Goal: Transaction & Acquisition: Download file/media

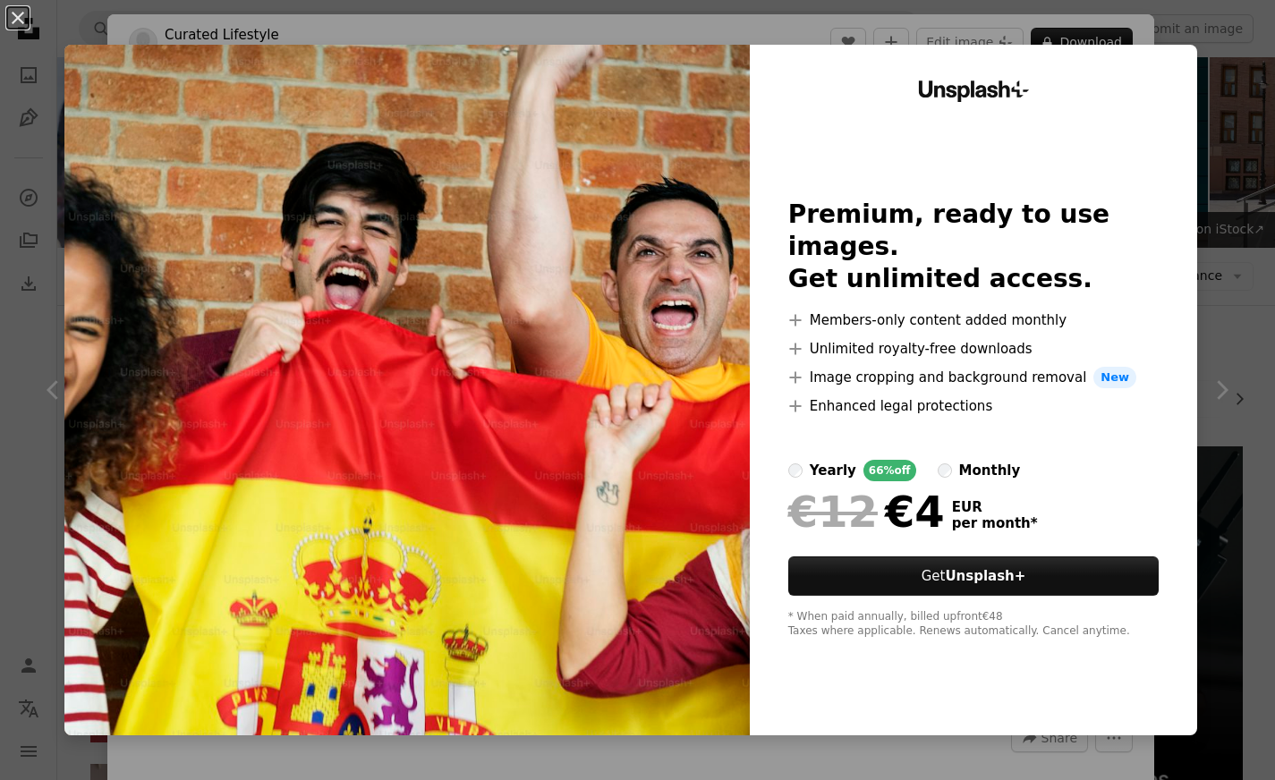
scroll to position [1496, 0]
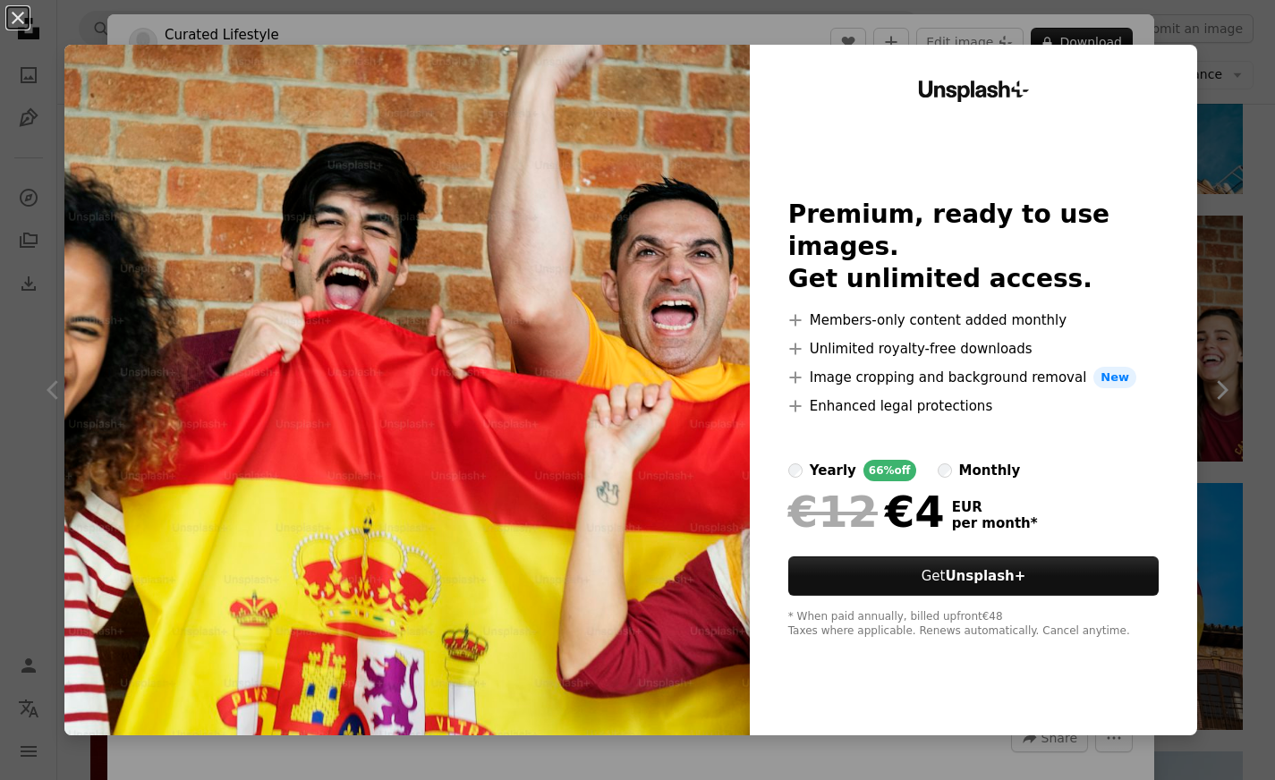
click at [1223, 58] on div "An X shape Unsplash+ Premium, ready to use images. Get unlimited access. A plus…" at bounding box center [637, 390] width 1275 height 780
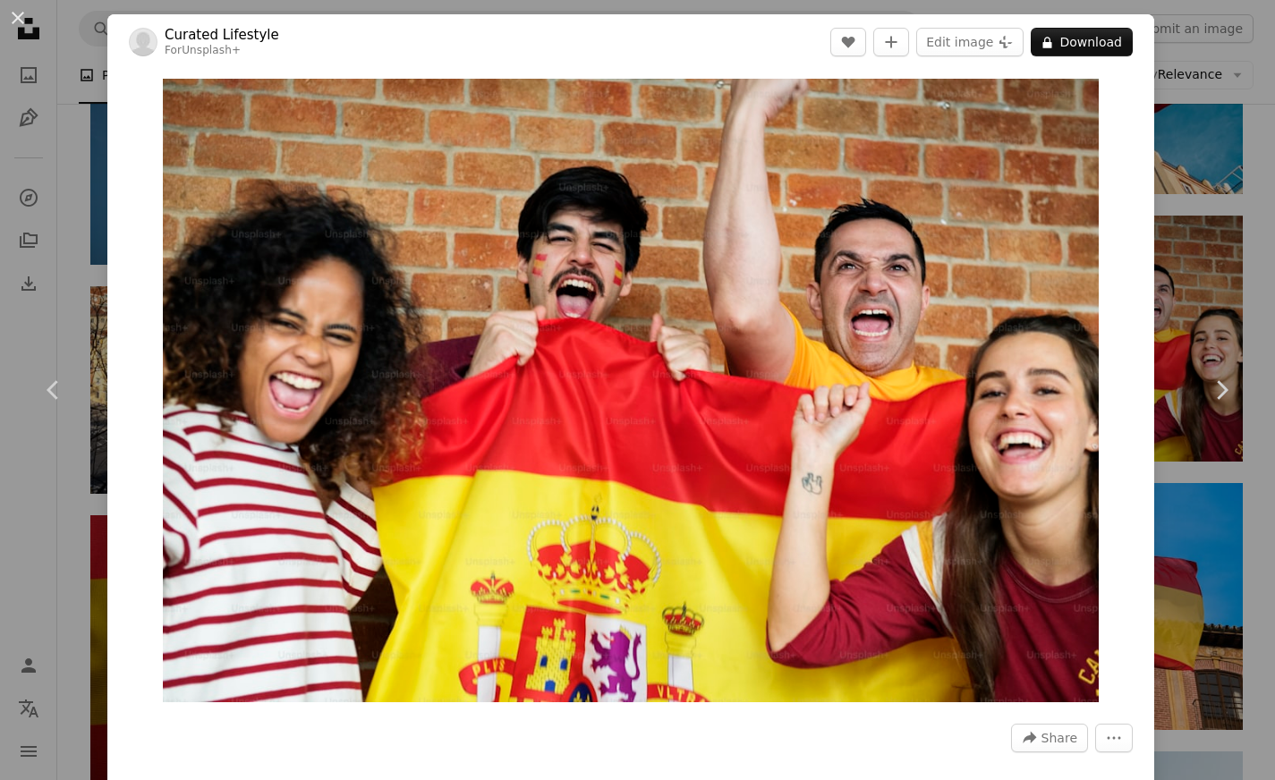
click at [1223, 58] on div "An X shape Chevron left Chevron right Curated Lifestyle For Unsplash+ A heart A…" at bounding box center [637, 390] width 1275 height 780
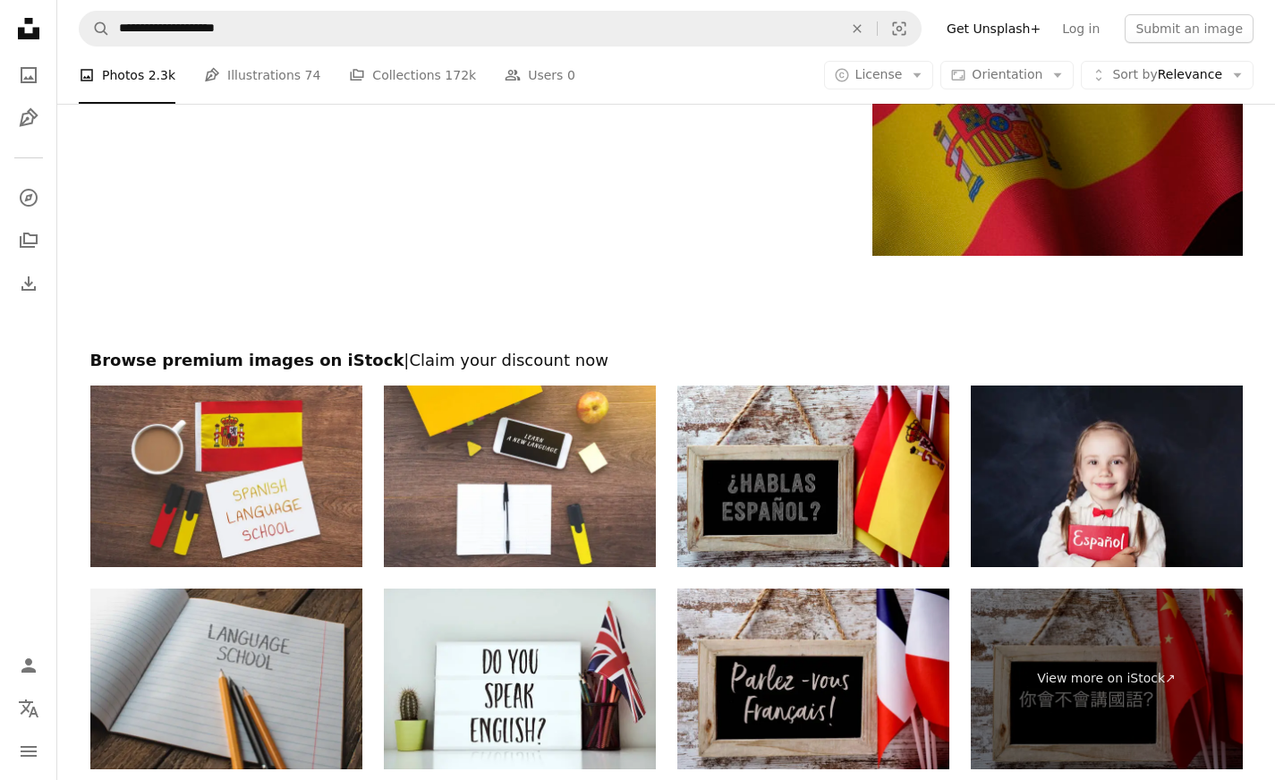
scroll to position [2862, 0]
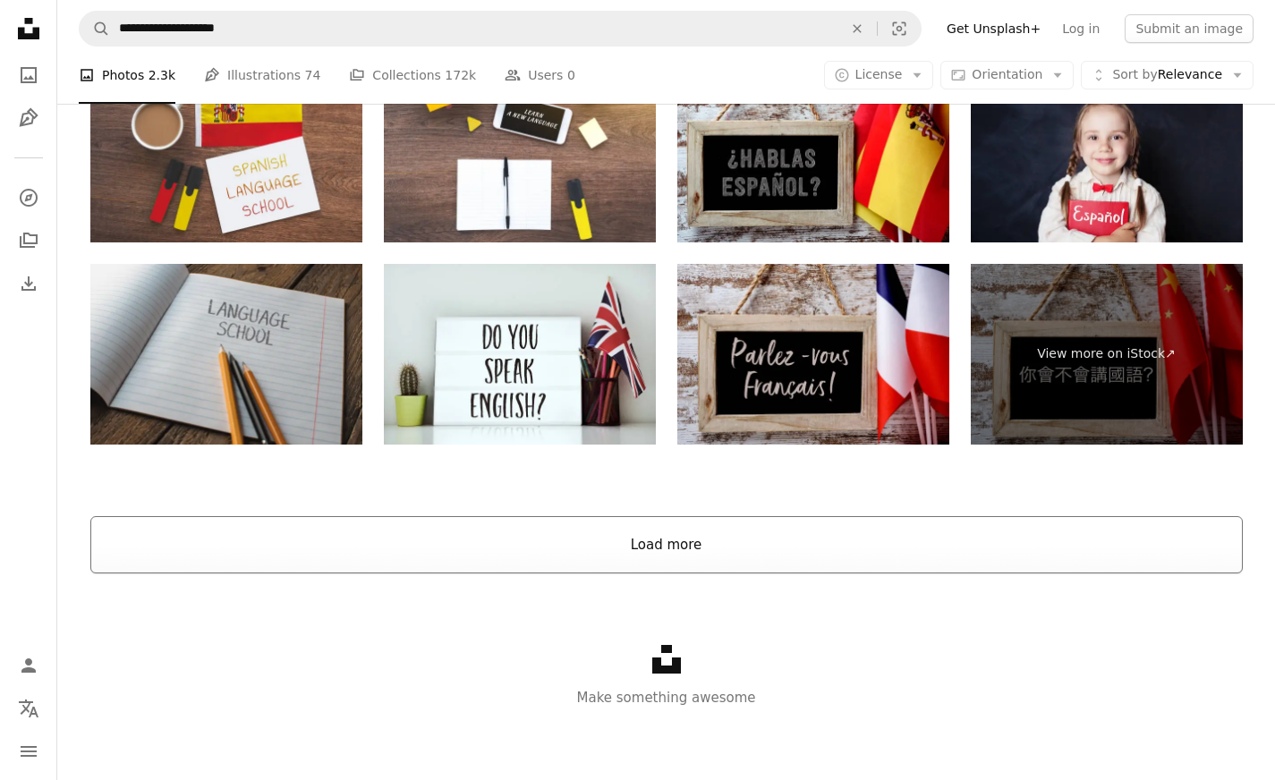
click at [730, 553] on button "Load more" at bounding box center [666, 544] width 1152 height 57
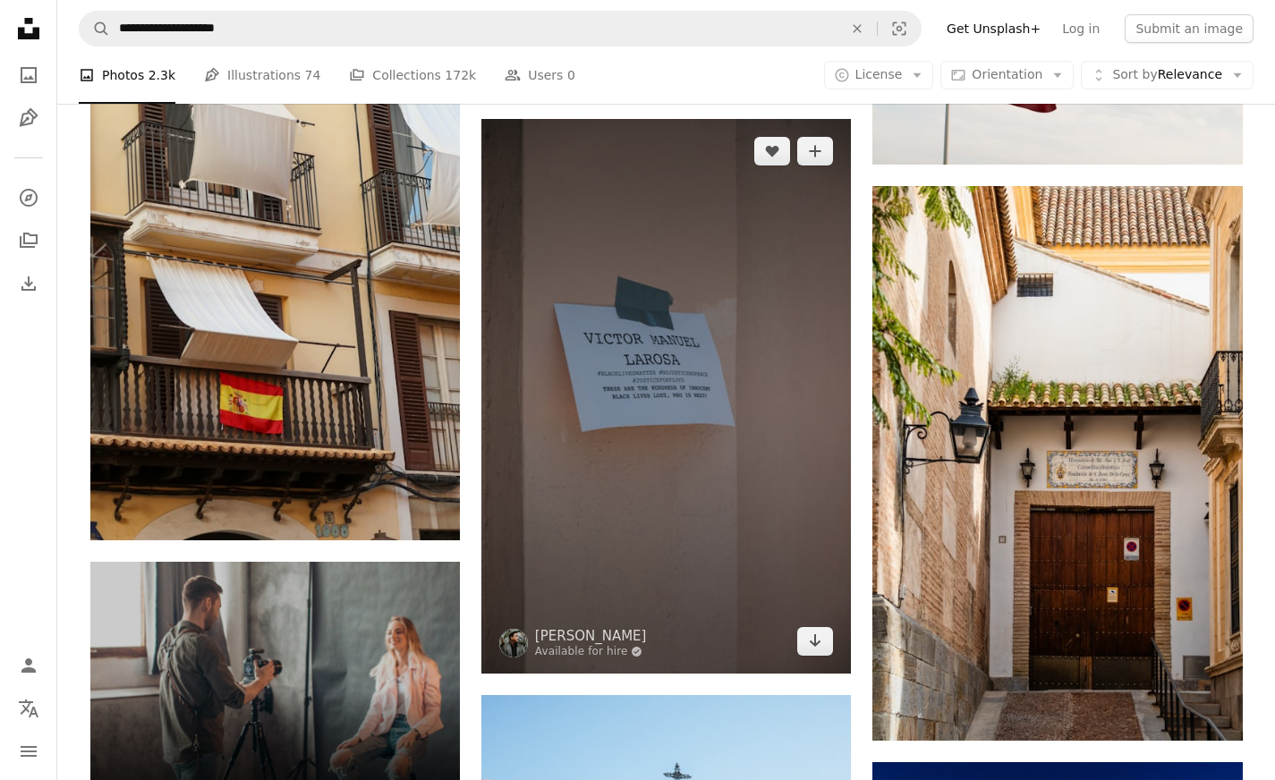
scroll to position [2867, 0]
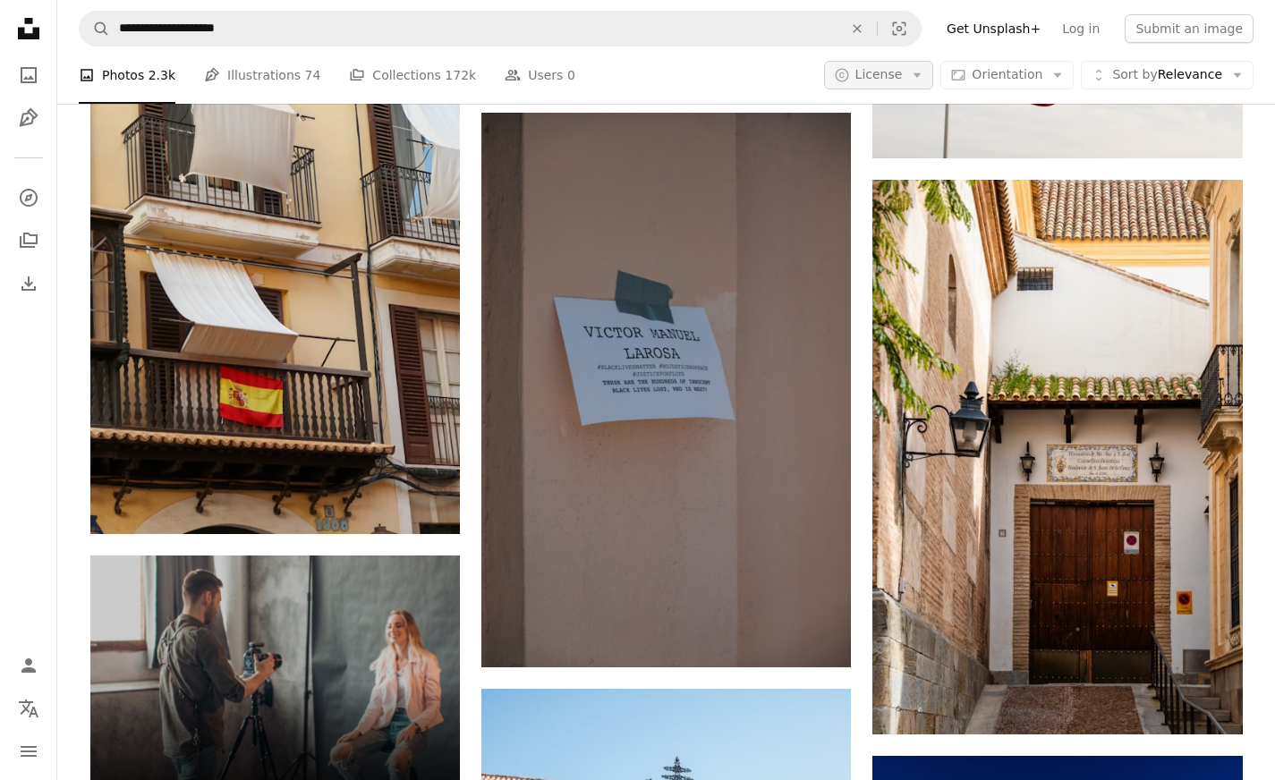
click at [915, 78] on button "A copyright icon © License Arrow down" at bounding box center [879, 75] width 110 height 29
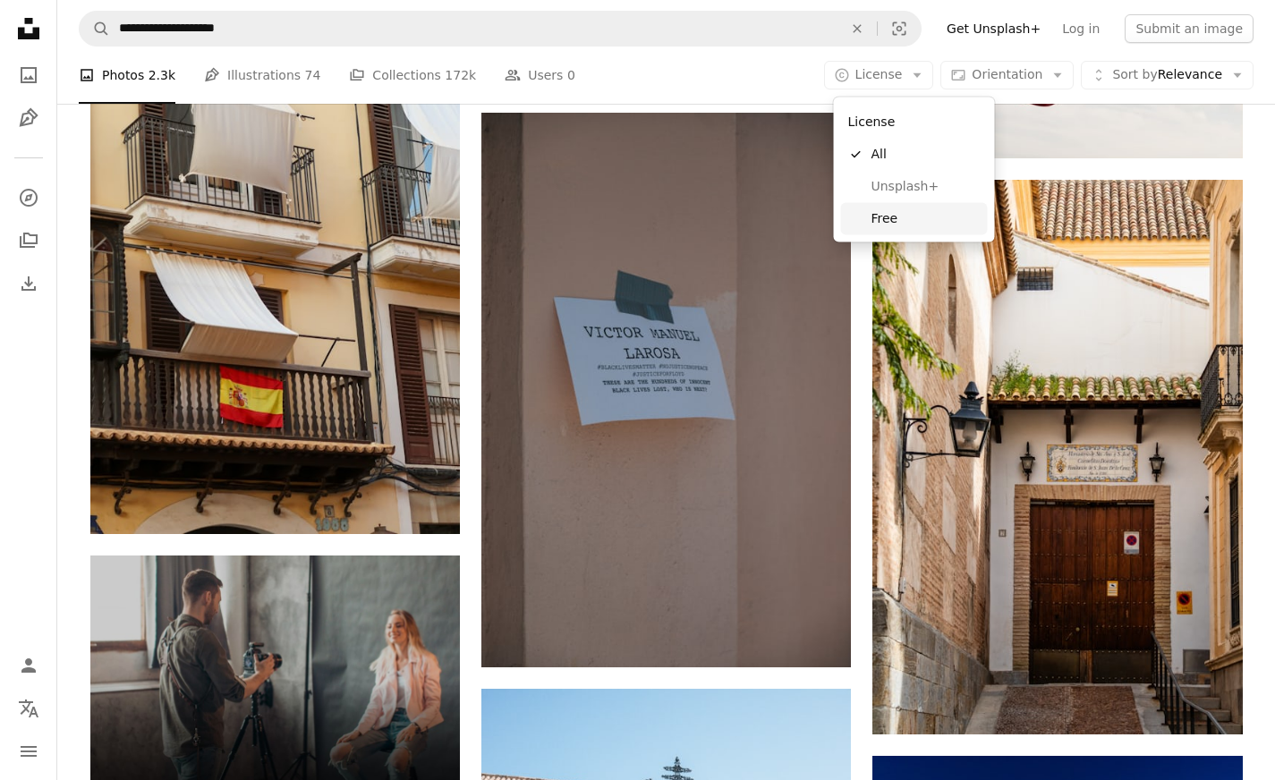
click at [895, 212] on span "Free" at bounding box center [925, 218] width 109 height 18
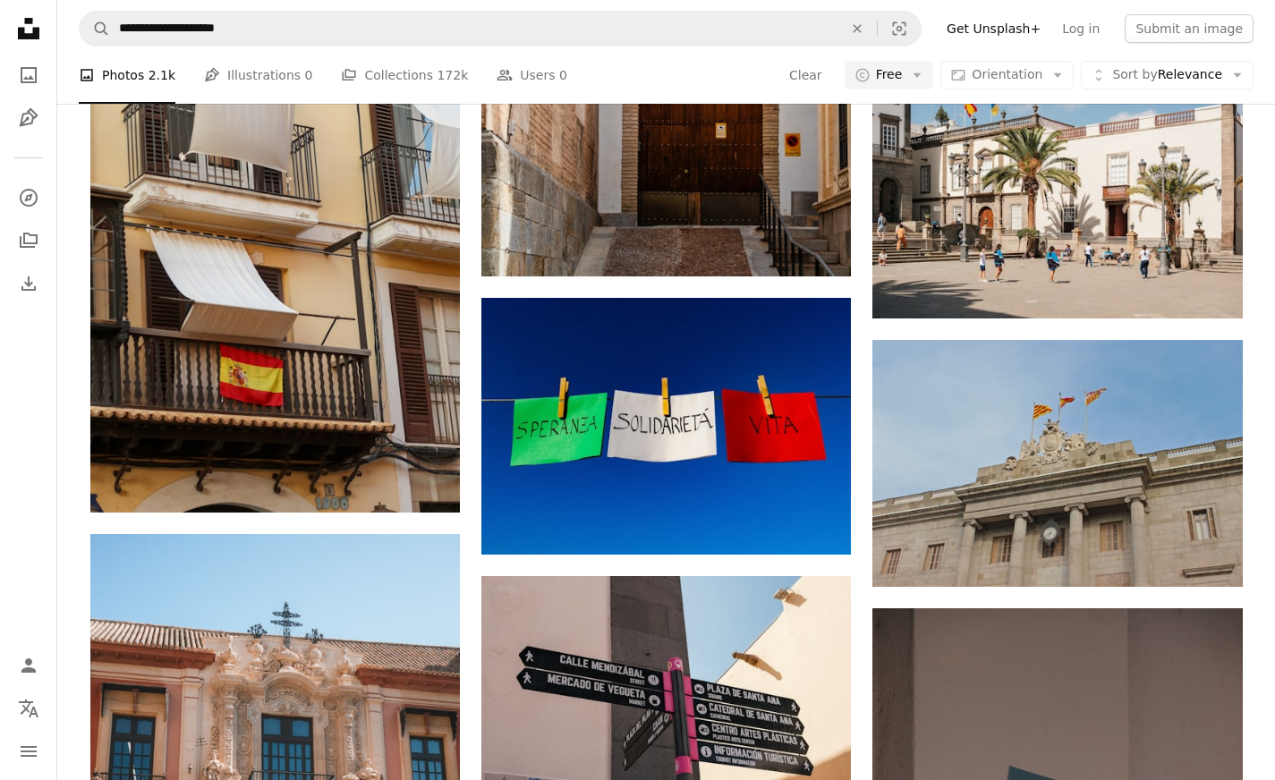
scroll to position [2241, 0]
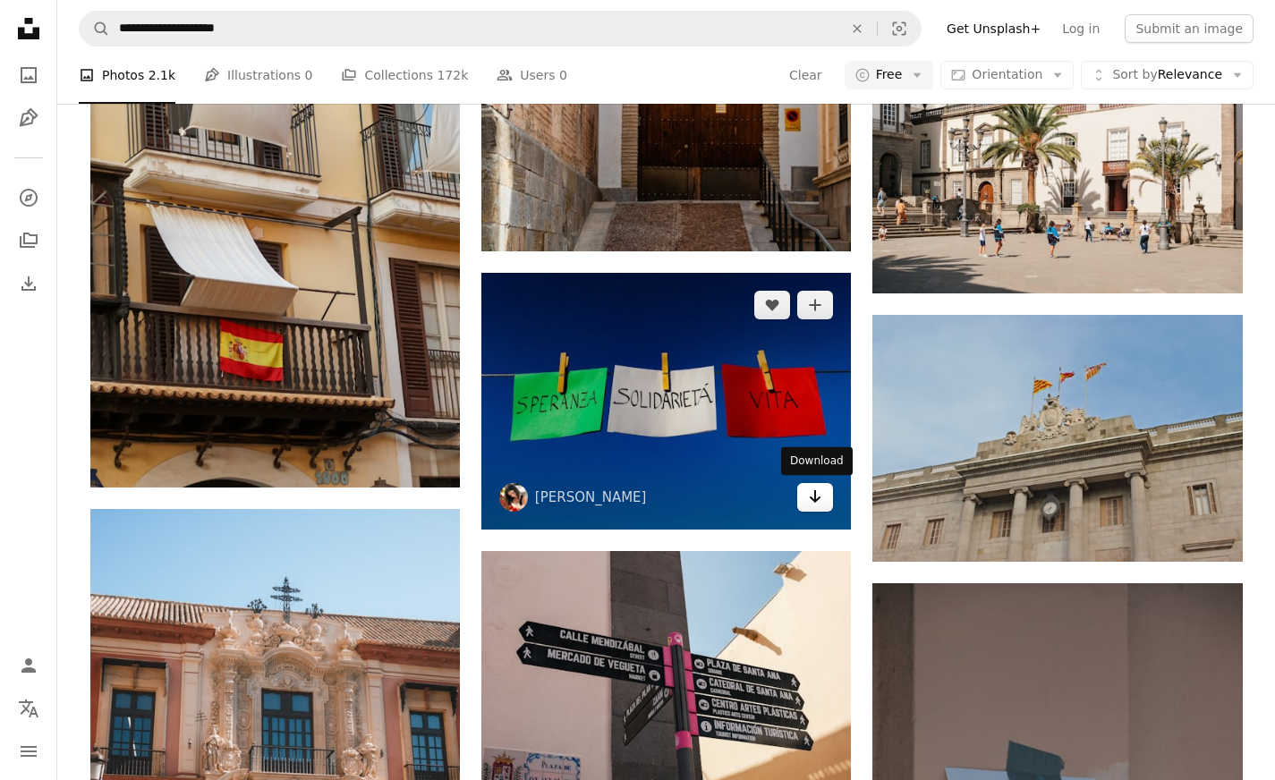
click at [818, 505] on icon "Arrow pointing down" at bounding box center [815, 496] width 14 height 21
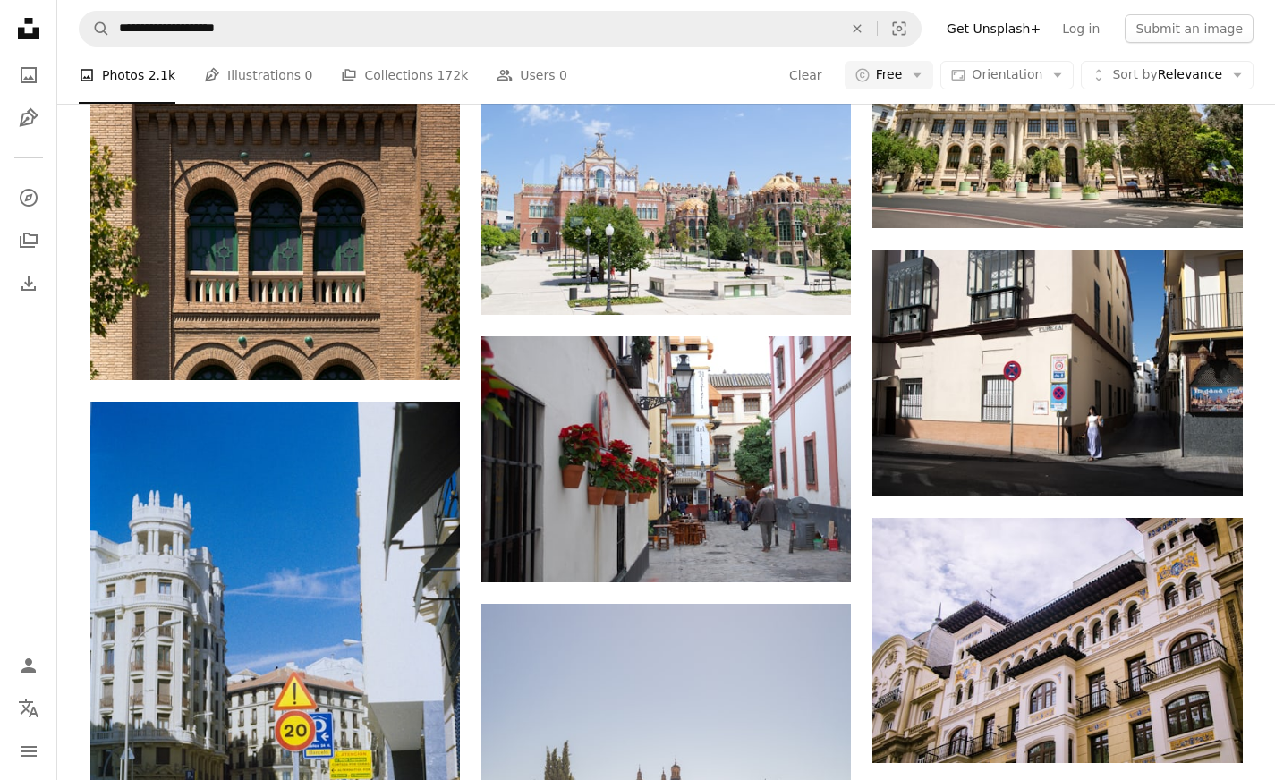
scroll to position [29684, 0]
